Goal: Task Accomplishment & Management: Use online tool/utility

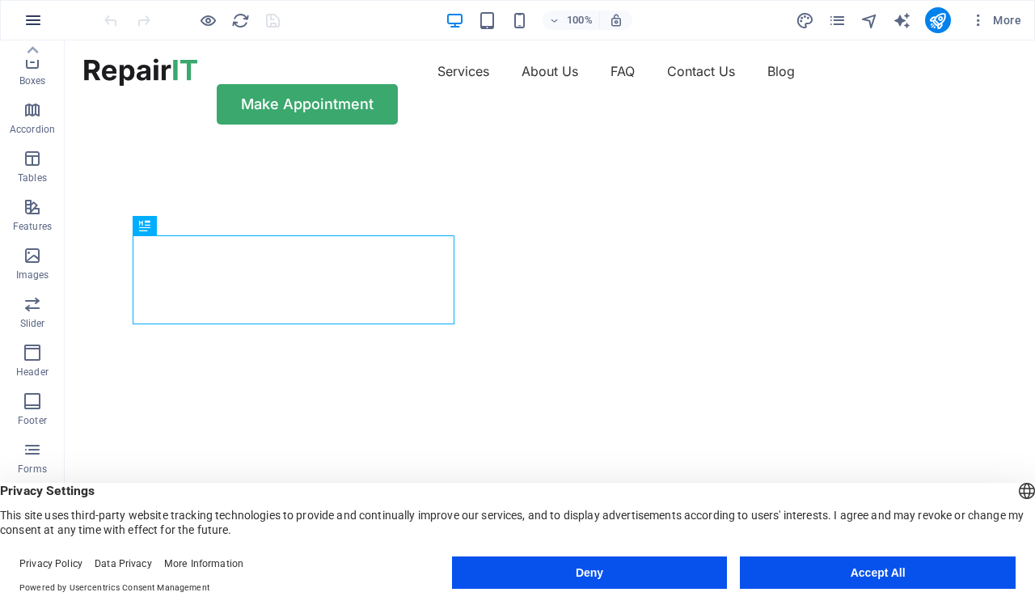
click at [32, 17] on icon "button" at bounding box center [32, 20] width 19 height 19
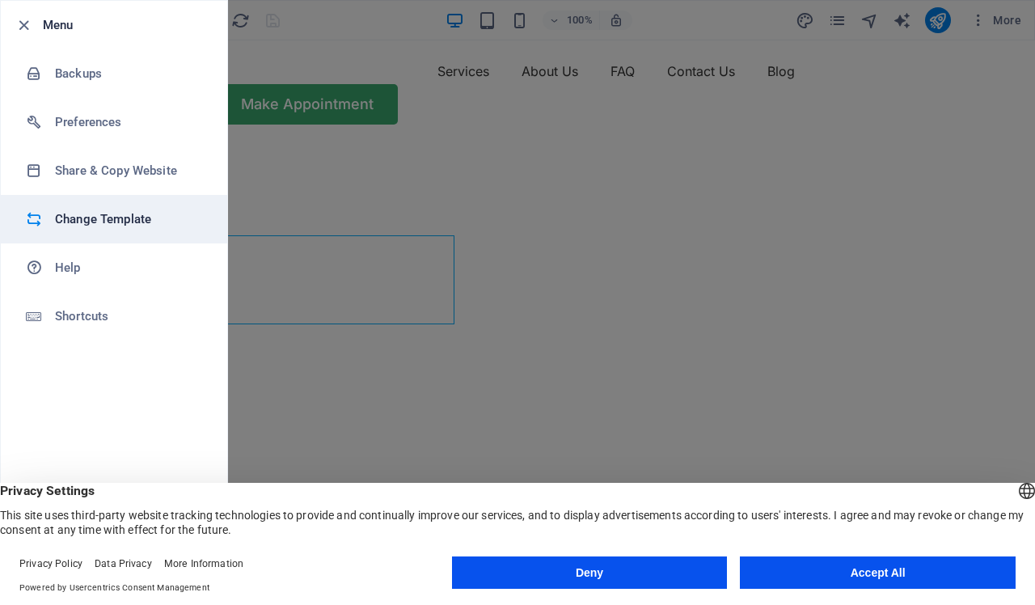
click at [99, 215] on h6 "Change Template" at bounding box center [130, 218] width 150 height 19
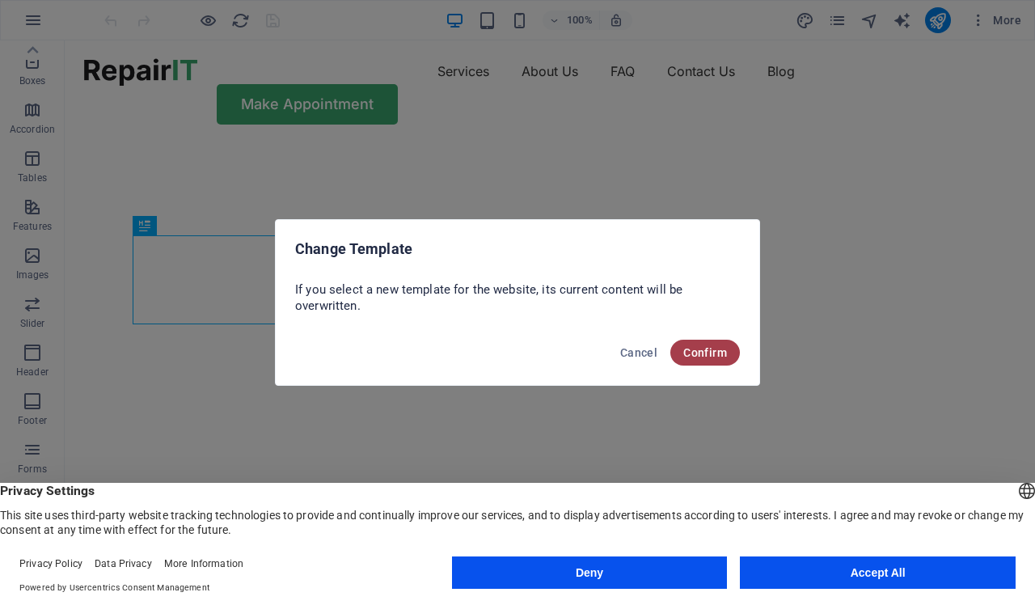
click at [709, 353] on span "Confirm" at bounding box center [705, 352] width 44 height 13
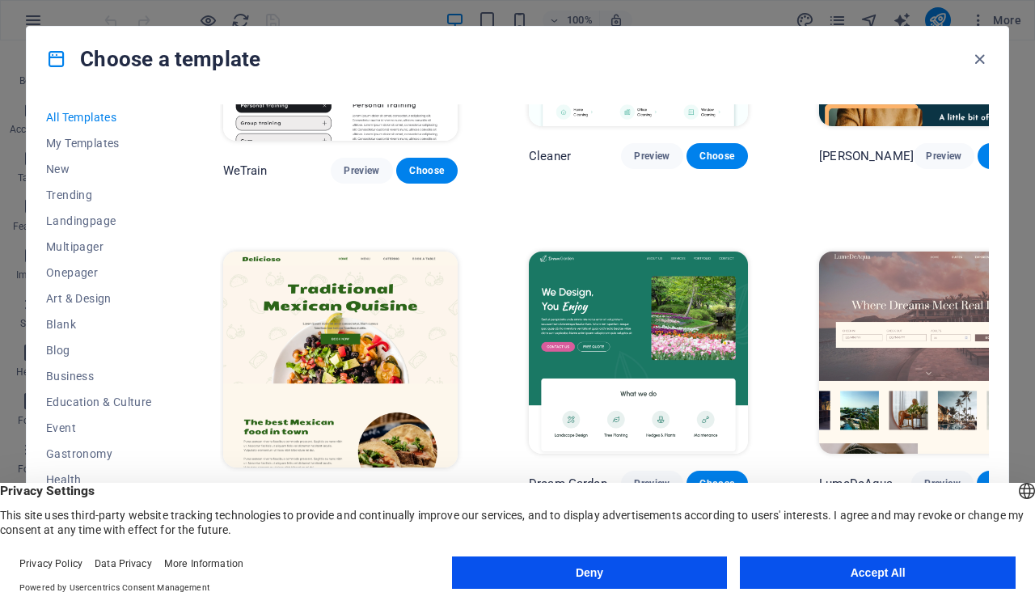
scroll to position [2190, 0]
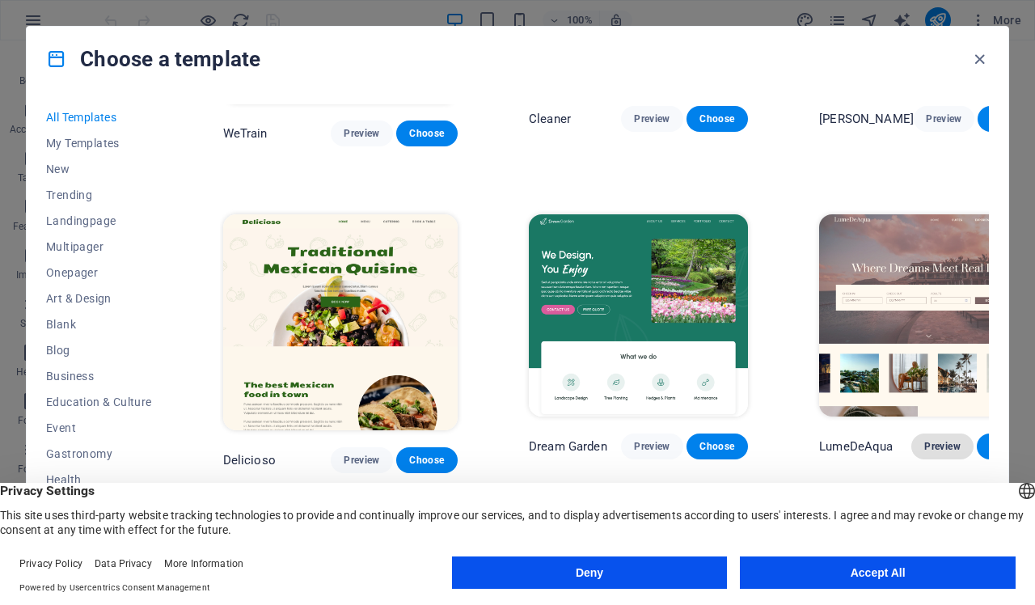
click at [924, 440] on span "Preview" at bounding box center [942, 446] width 36 height 13
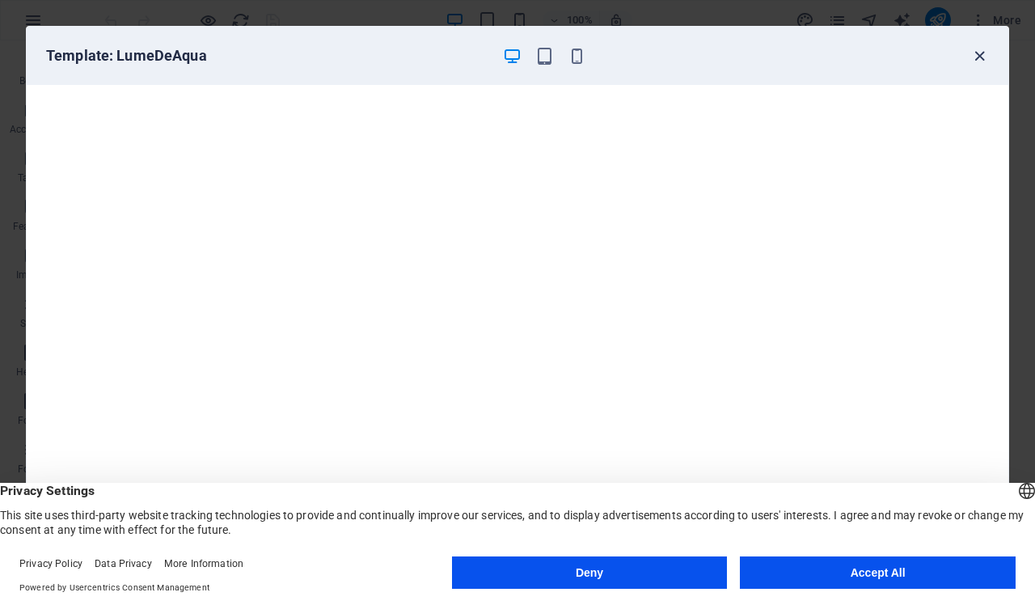
click at [978, 50] on icon "button" at bounding box center [979, 56] width 19 height 19
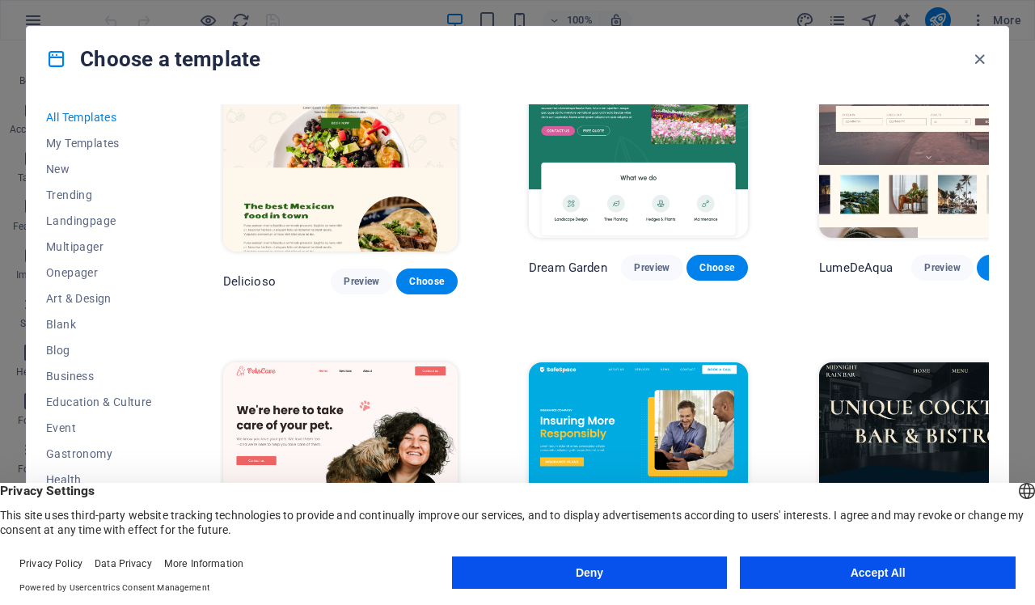
scroll to position [2473, 0]
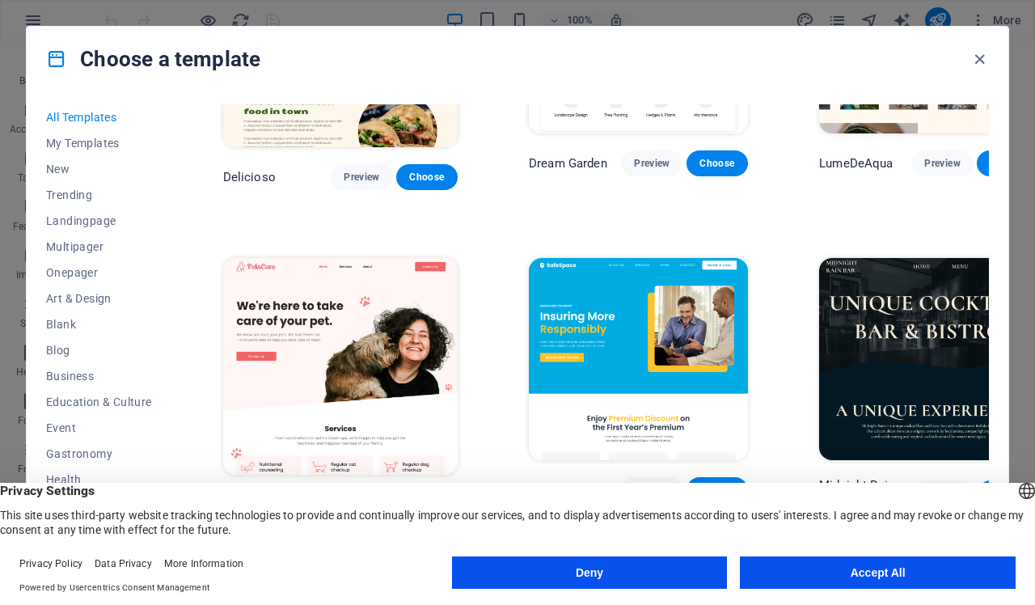
click at [344, 498] on span "Preview" at bounding box center [362, 504] width 36 height 13
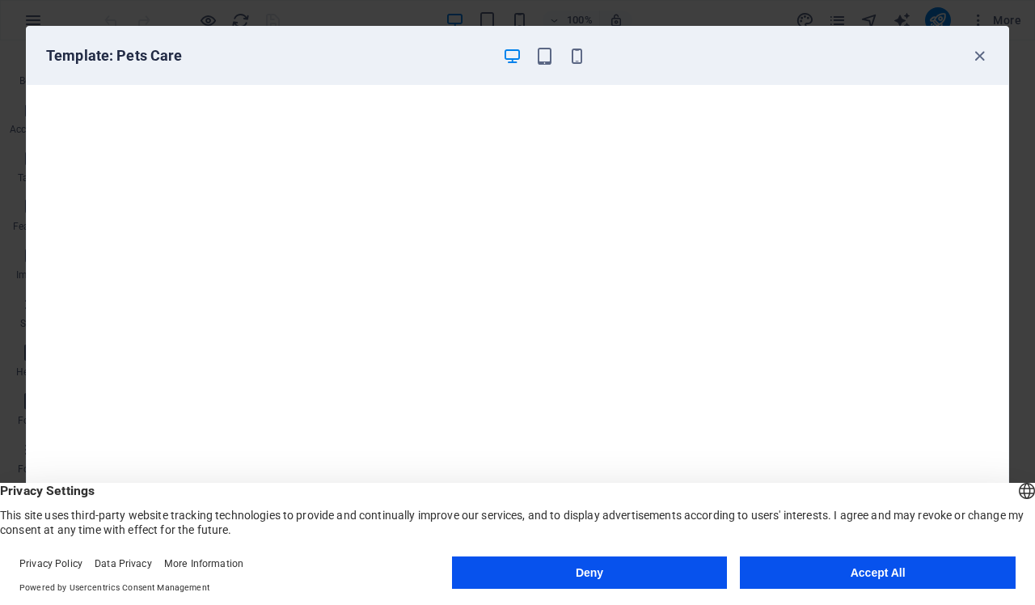
click at [647, 572] on button "Deny" at bounding box center [590, 572] width 276 height 32
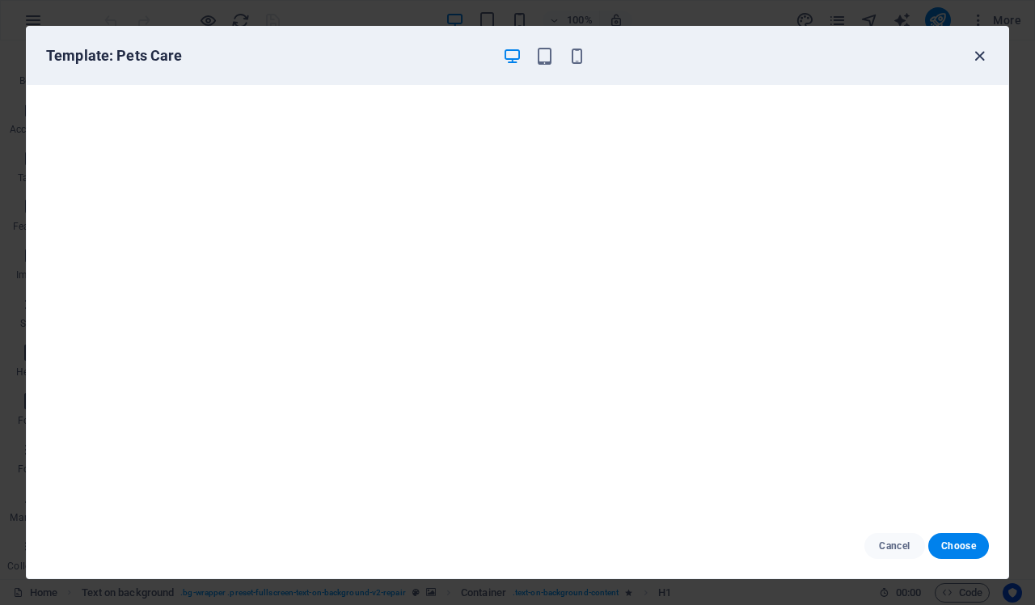
click at [977, 55] on icon "button" at bounding box center [979, 56] width 19 height 19
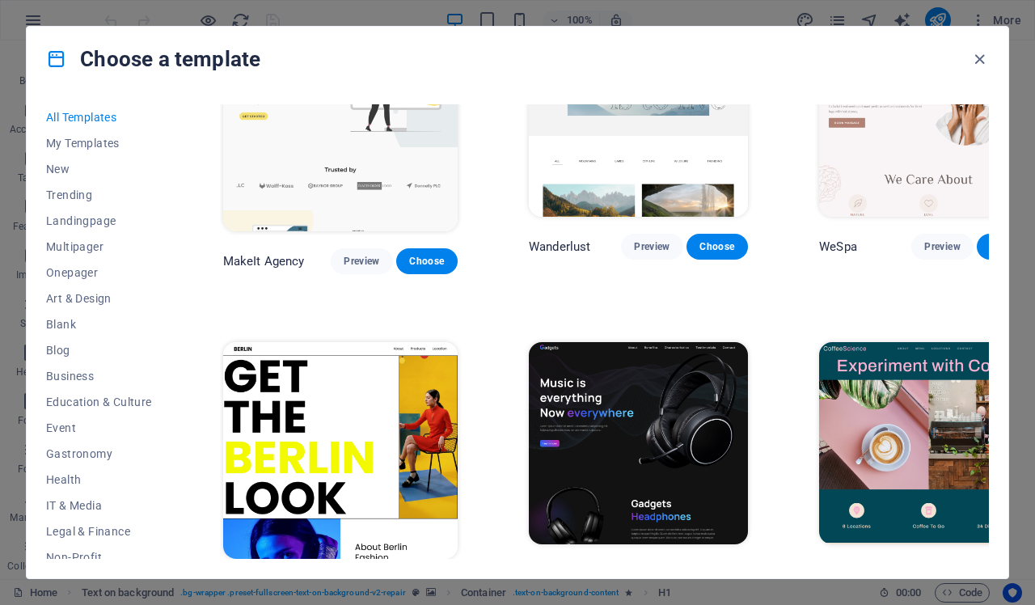
scroll to position [3417, 0]
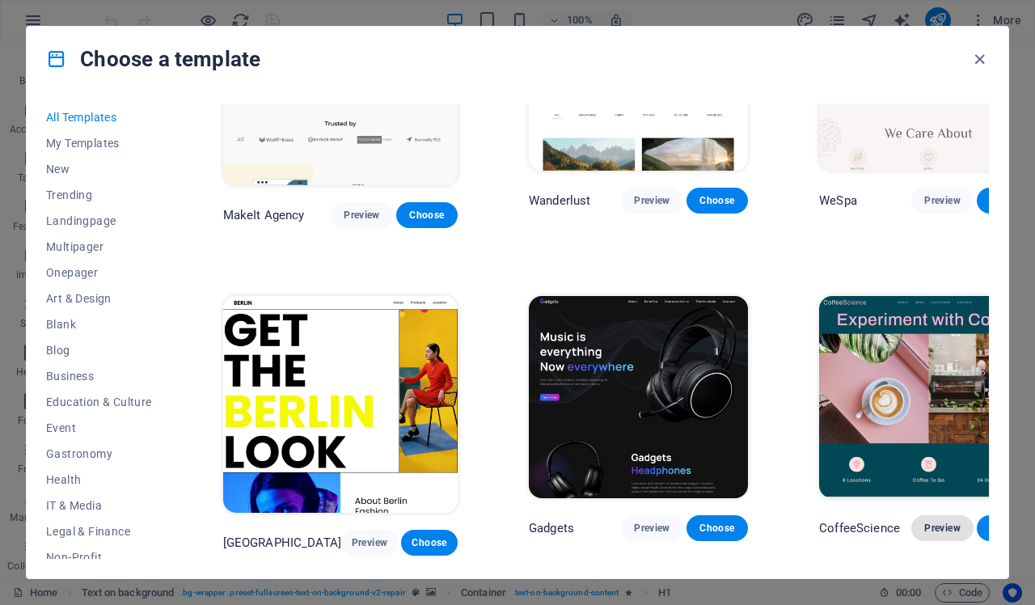
click at [924, 522] on span "Preview" at bounding box center [942, 528] width 36 height 13
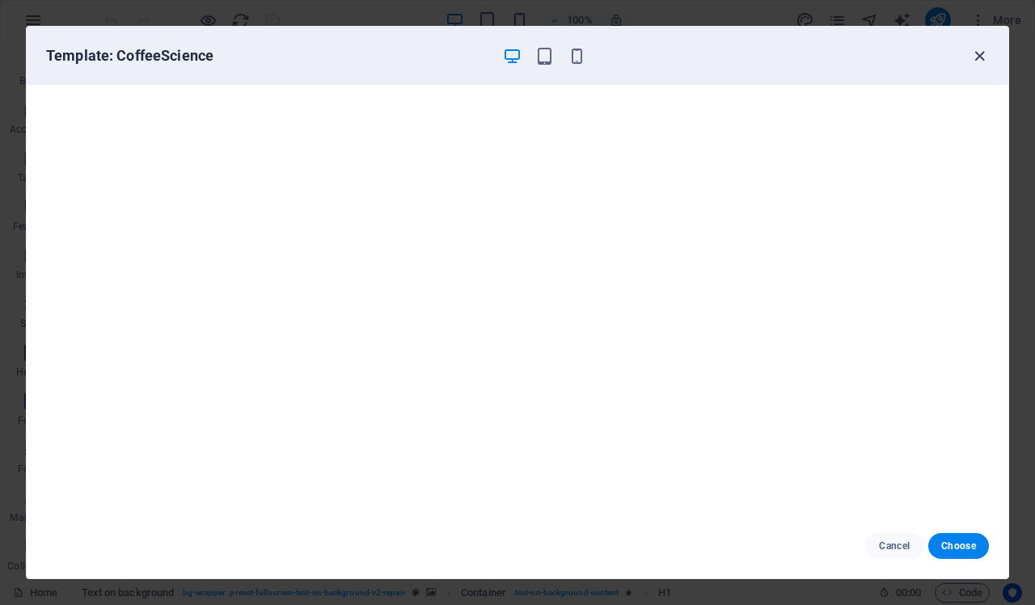
click at [979, 56] on icon "button" at bounding box center [979, 56] width 19 height 19
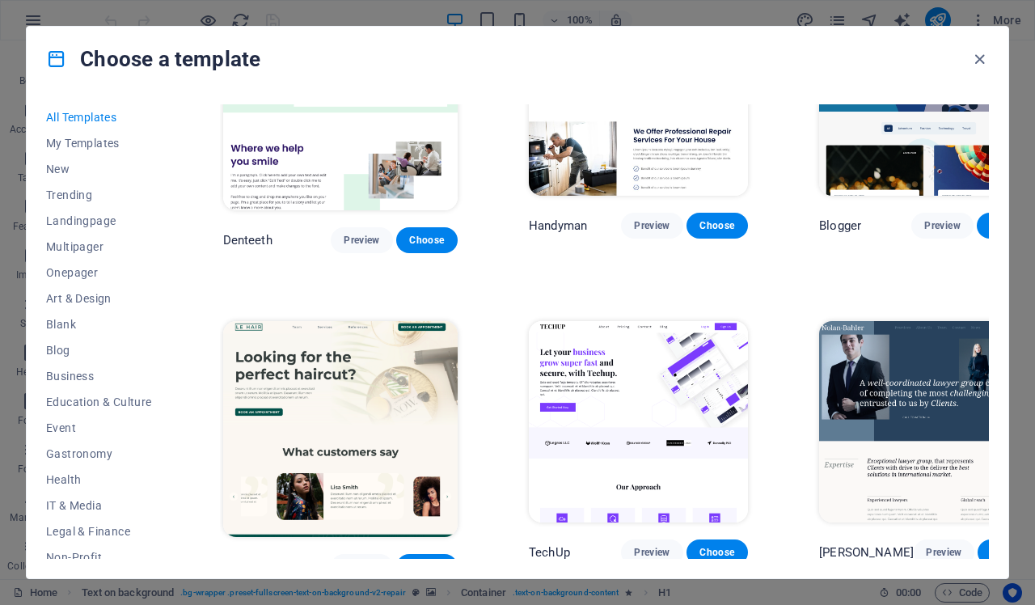
scroll to position [4370, 0]
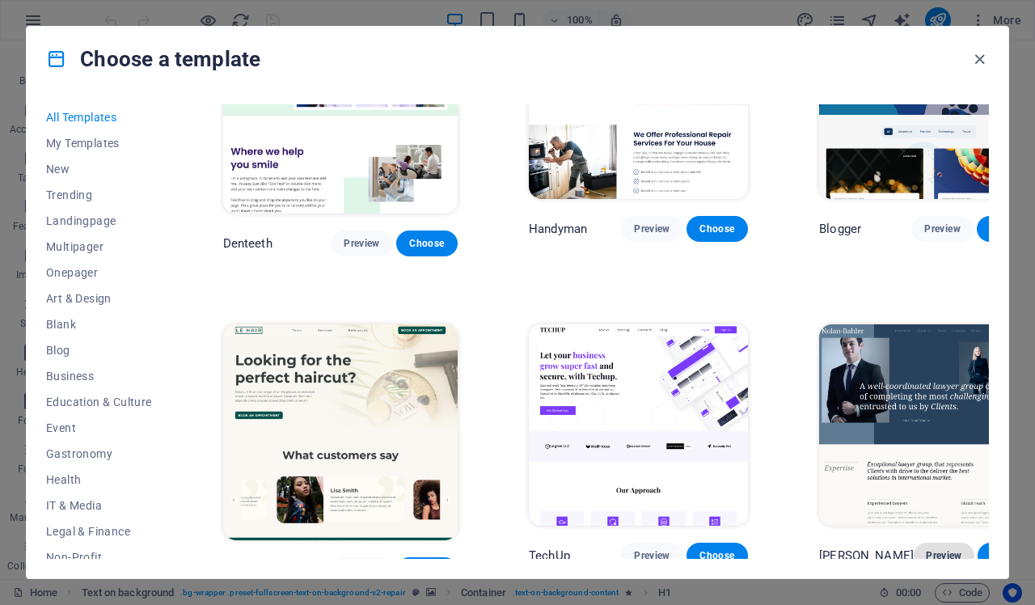
click at [927, 549] on span "Preview" at bounding box center [944, 555] width 35 height 13
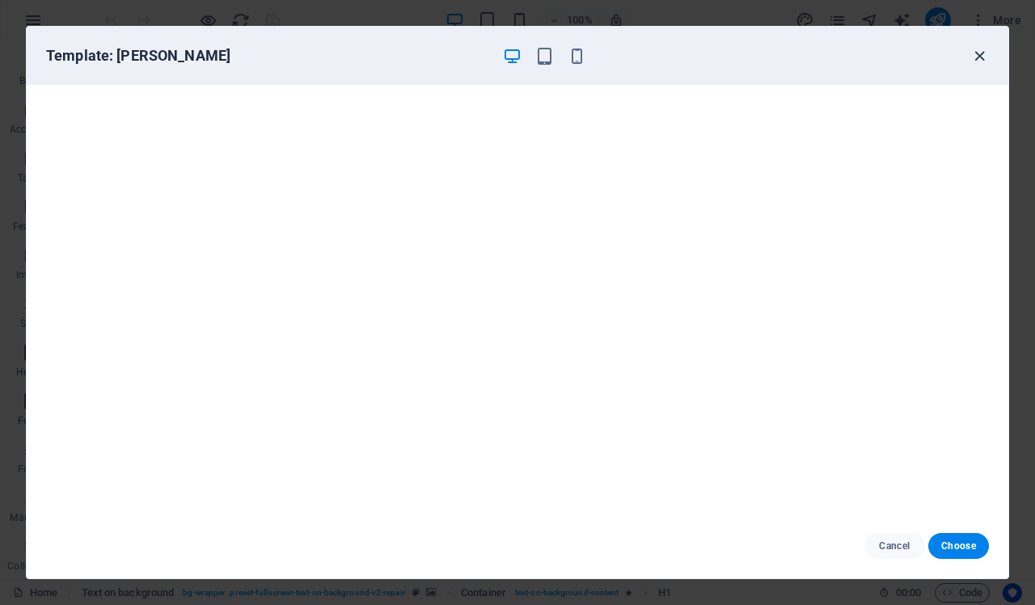
click at [981, 49] on icon "button" at bounding box center [979, 56] width 19 height 19
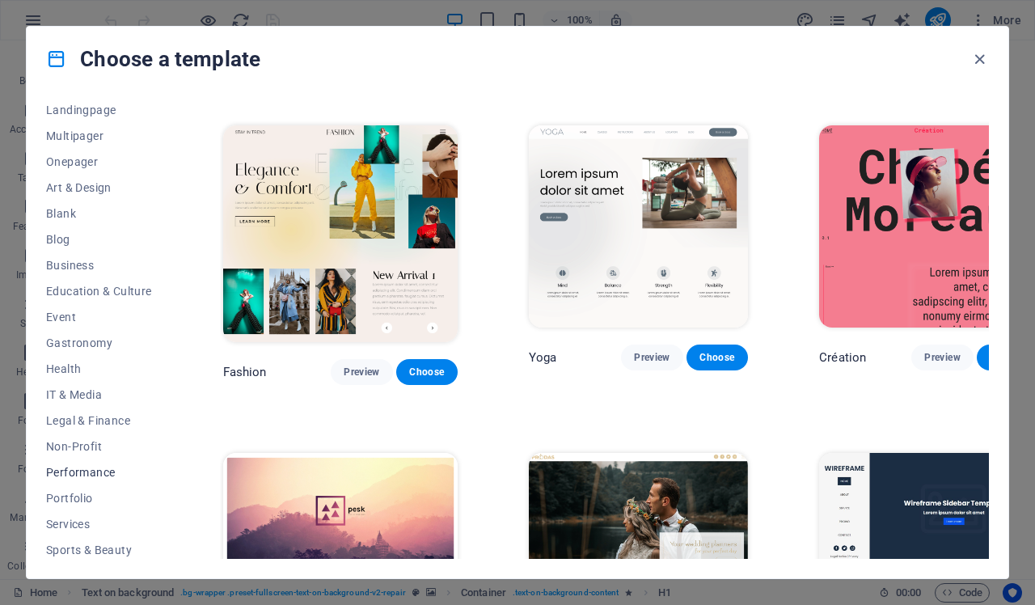
scroll to position [106, 0]
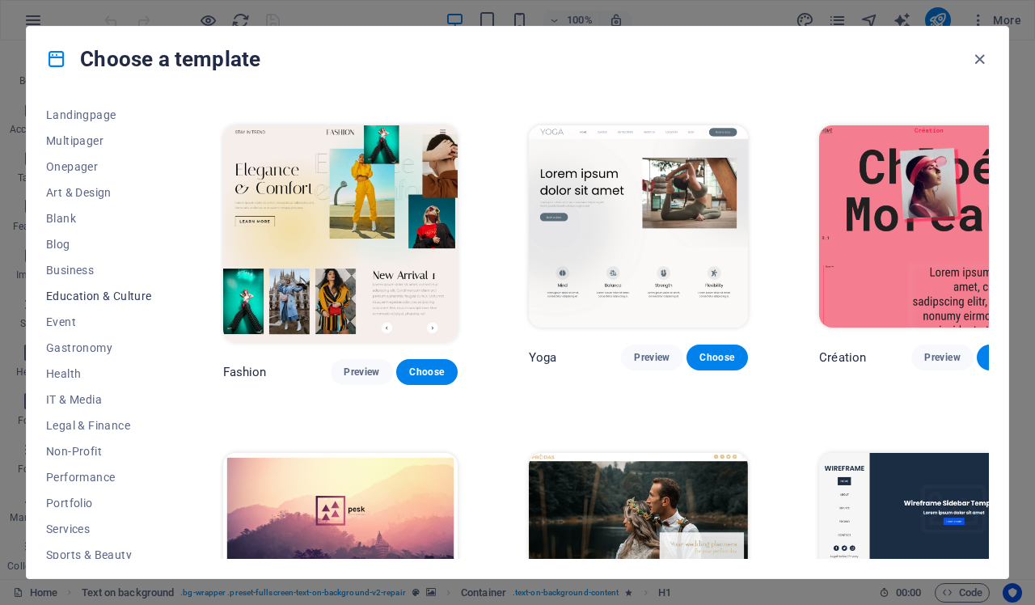
click at [100, 297] on span "Education & Culture" at bounding box center [99, 296] width 106 height 13
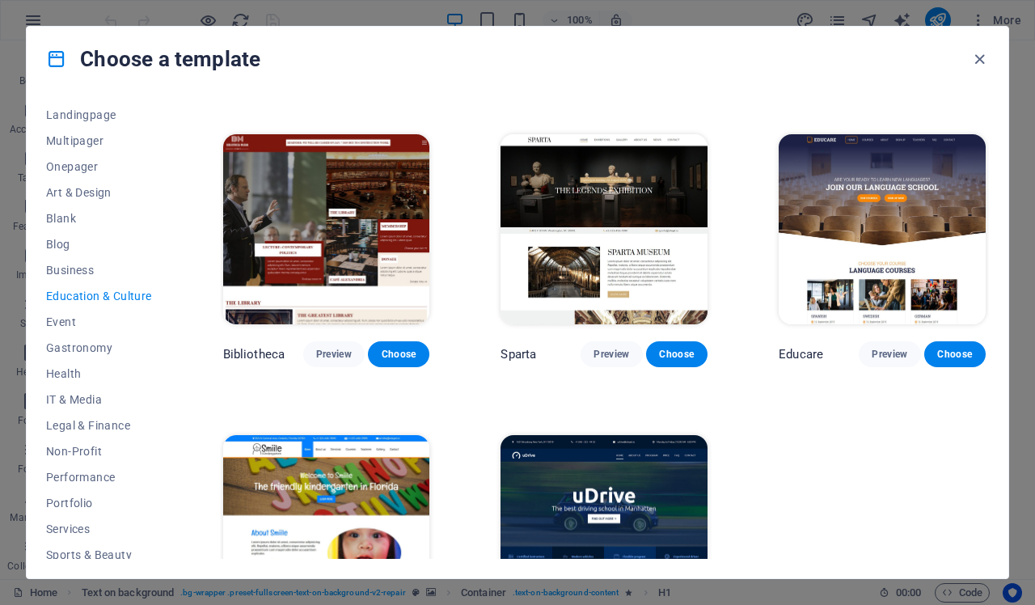
scroll to position [345, 0]
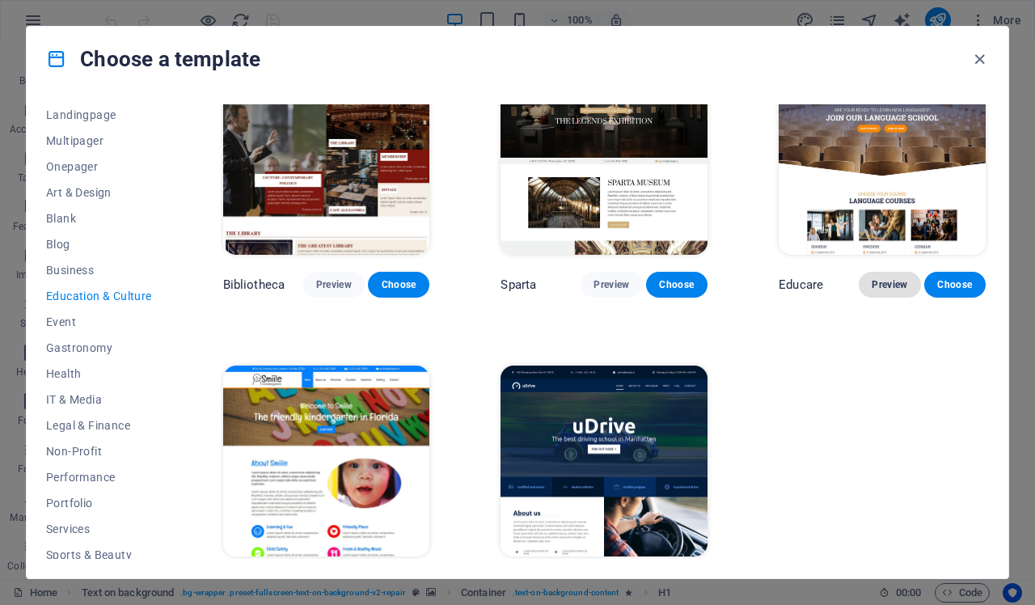
click at [886, 278] on span "Preview" at bounding box center [890, 284] width 36 height 13
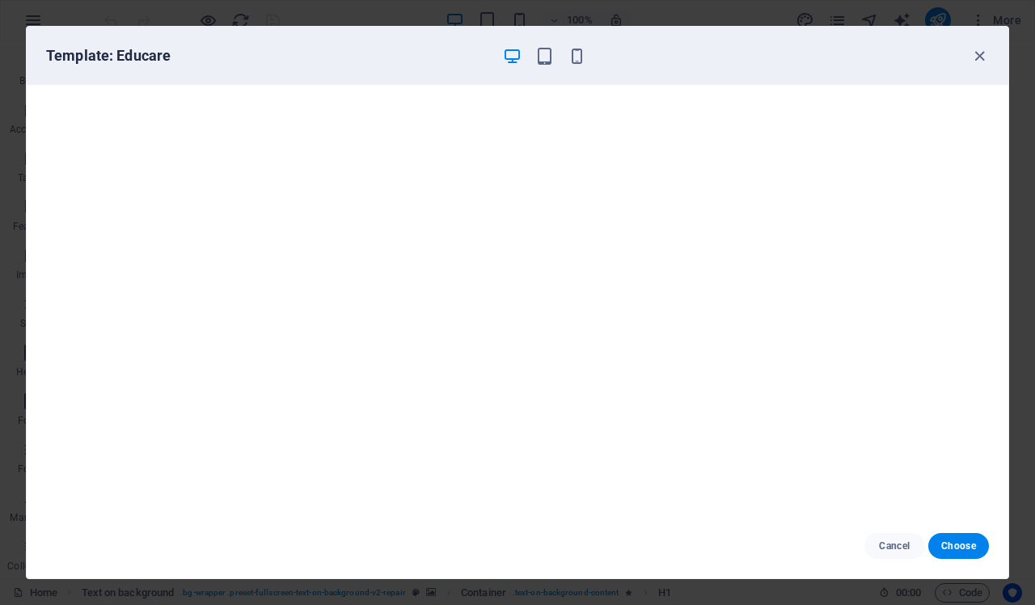
scroll to position [0, 0]
